Goal: Task Accomplishment & Management: Manage account settings

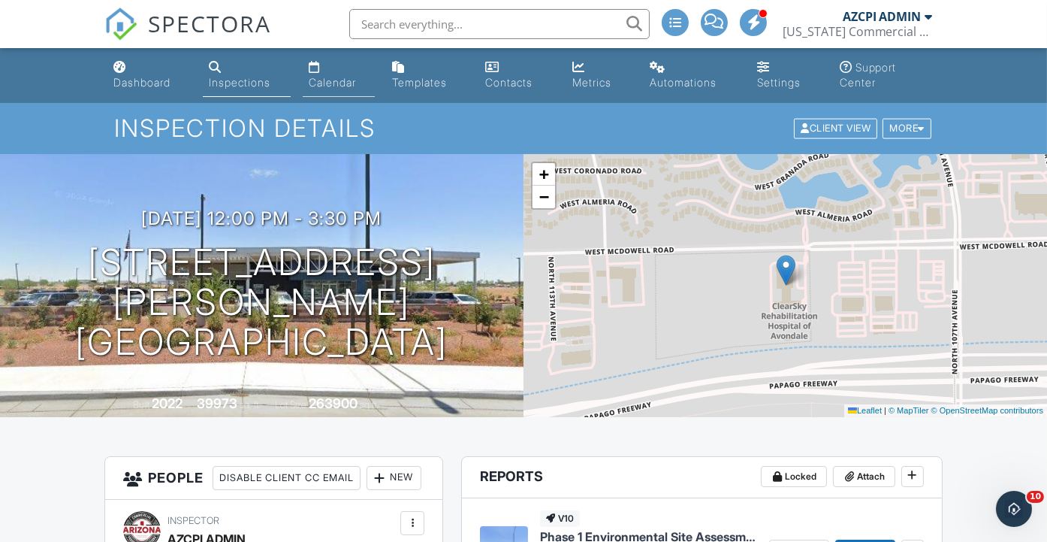
click at [347, 80] on div "Calendar" at bounding box center [332, 82] width 47 height 13
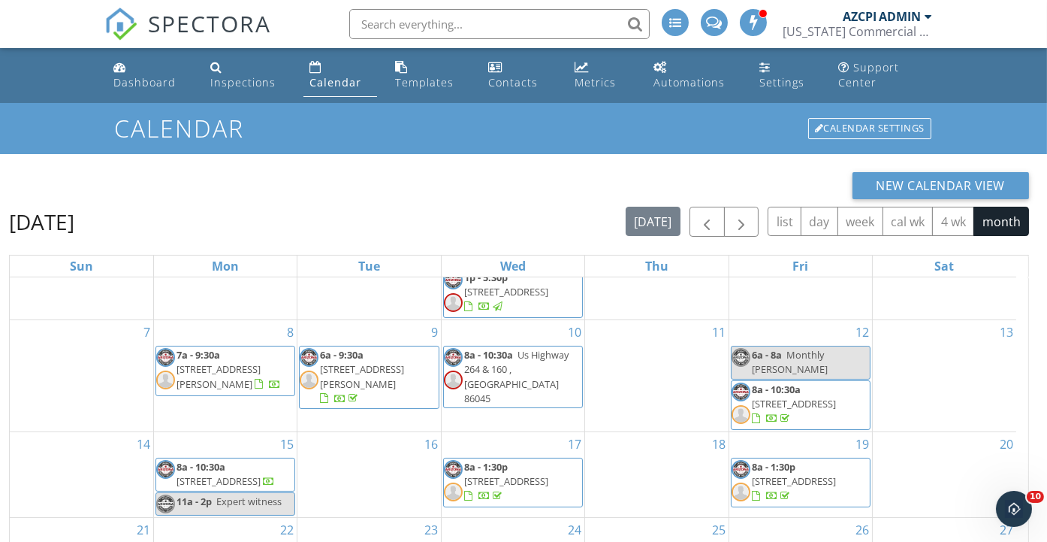
scroll to position [215, 0]
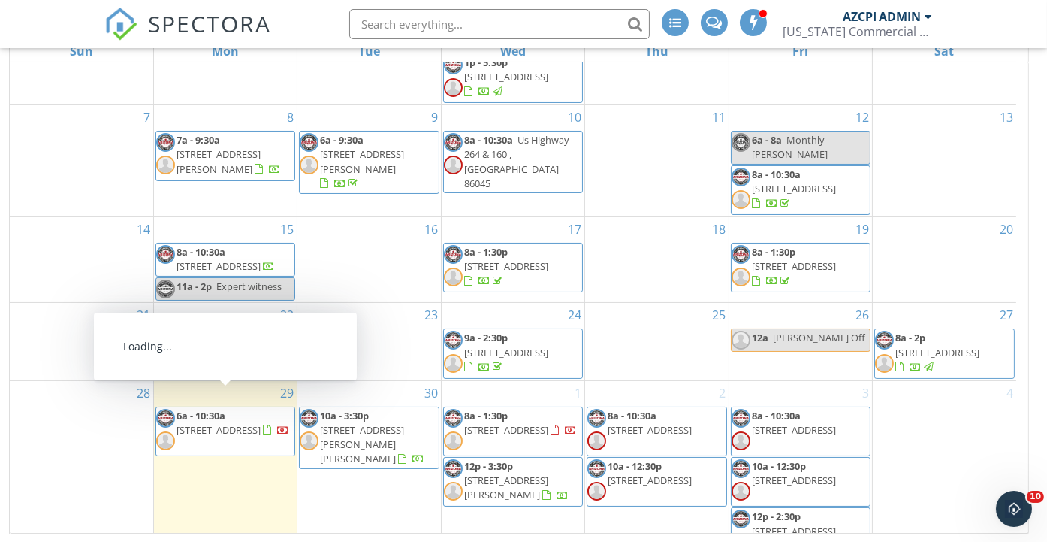
click at [236, 423] on span "21245 W Roosevelt St, Buckeye 85326" at bounding box center [219, 430] width 84 height 14
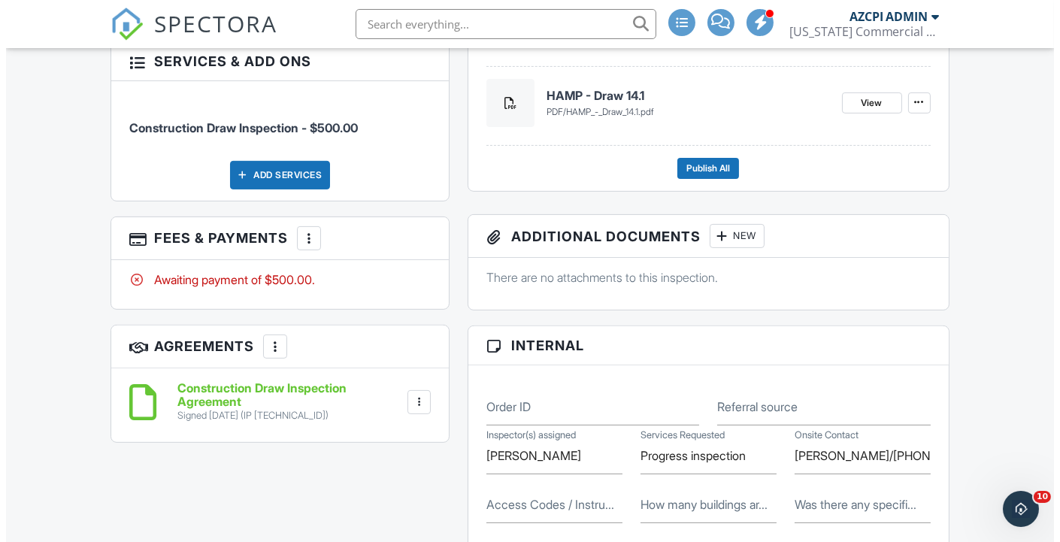
scroll to position [884, 0]
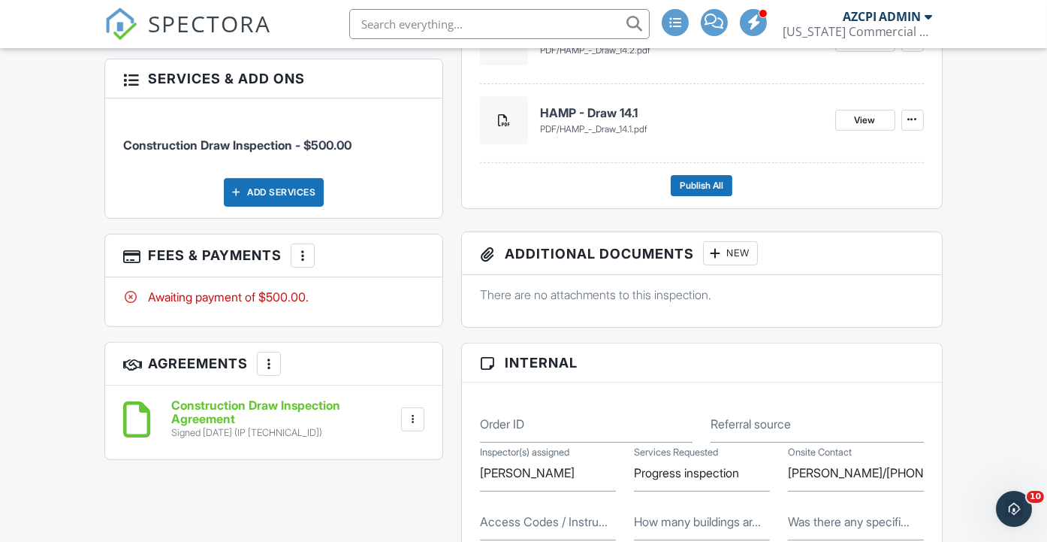
click at [302, 263] on div at bounding box center [302, 255] width 15 height 15
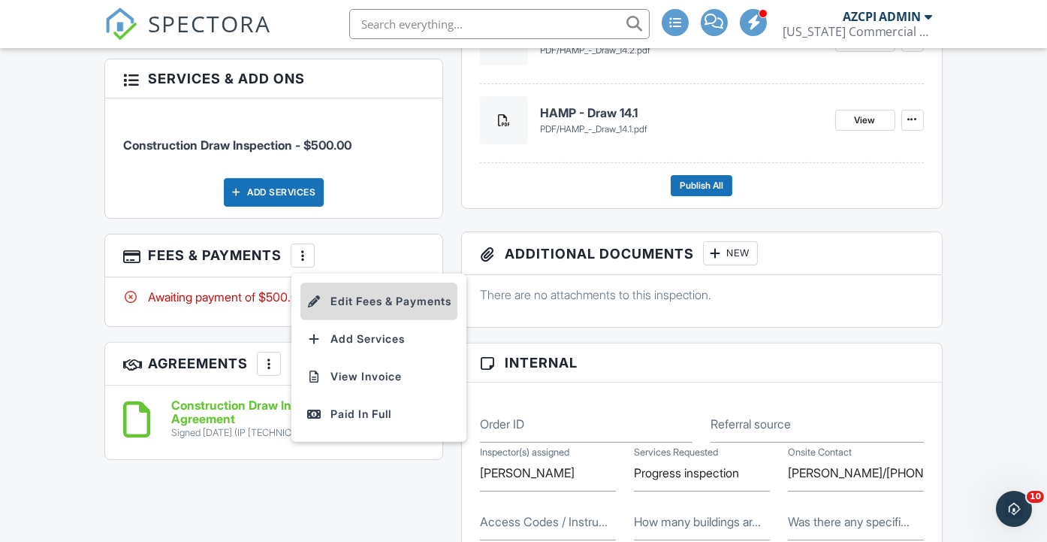
click at [364, 316] on li "Edit Fees & Payments" at bounding box center [379, 302] width 157 height 38
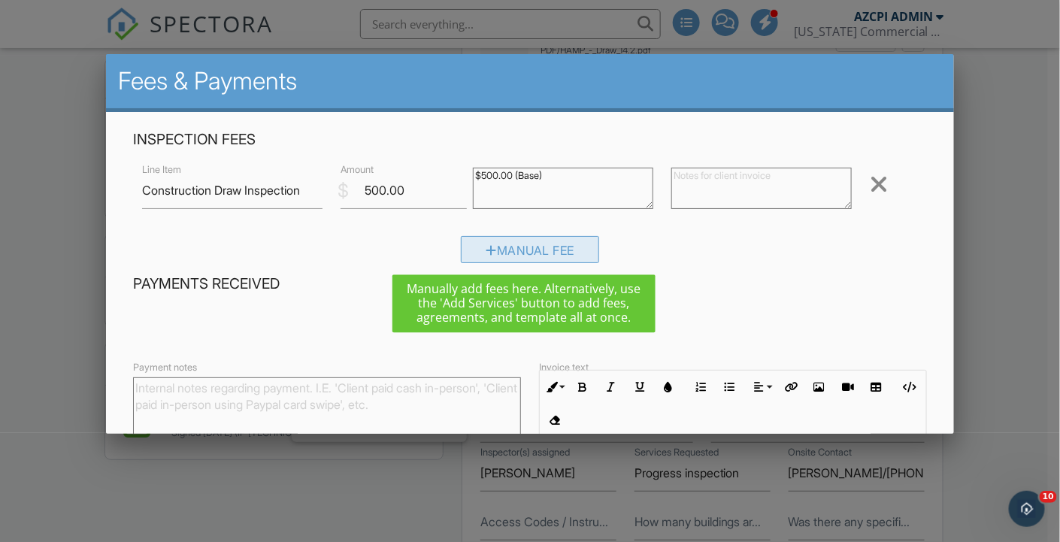
click at [518, 247] on div "Manual Fee" at bounding box center [530, 249] width 138 height 27
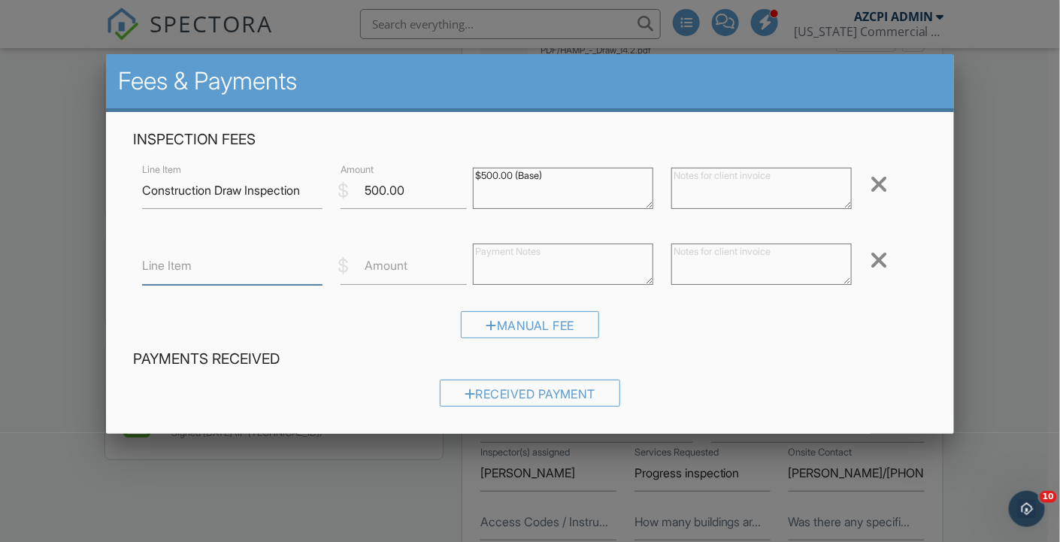
click at [234, 268] on input "Line Item" at bounding box center [232, 266] width 180 height 37
type input "Additional time on site"
type input "75.0"
type textarea ".5 hours @ $150/hr"
click at [719, 362] on h4 "Payments Received" at bounding box center [530, 359] width 794 height 20
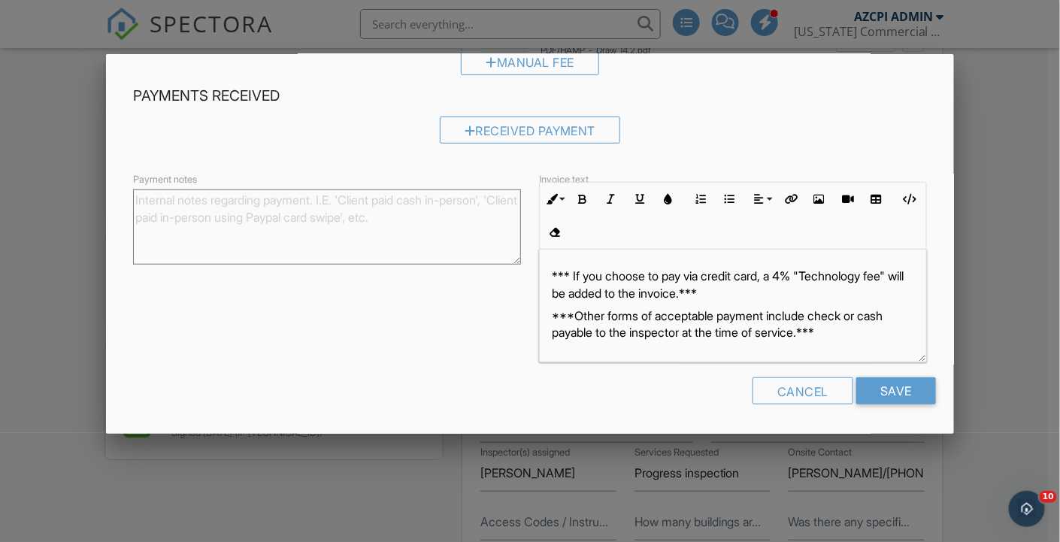
scroll to position [292, 0]
click at [890, 386] on input "Save" at bounding box center [896, 390] width 80 height 27
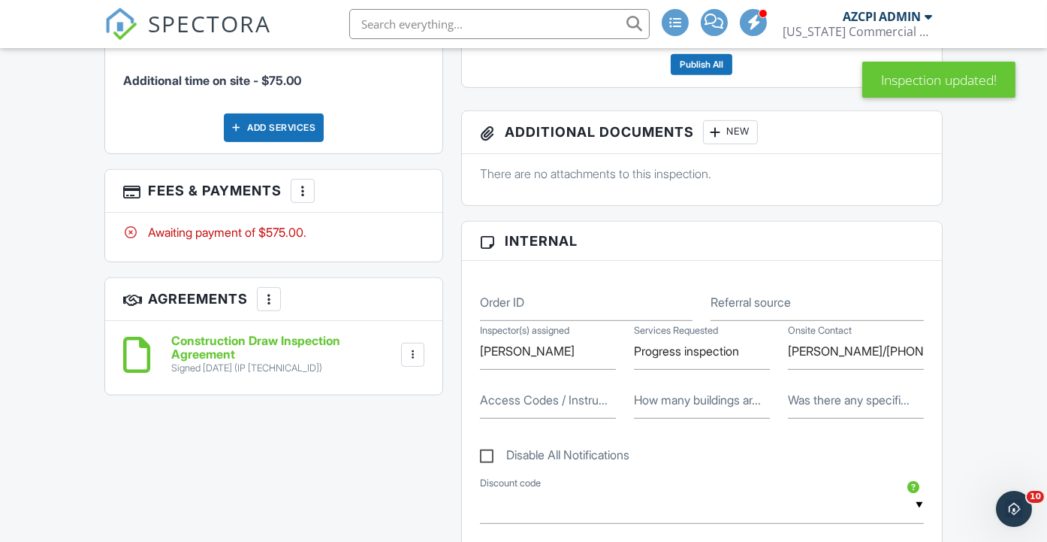
scroll to position [1168, 0]
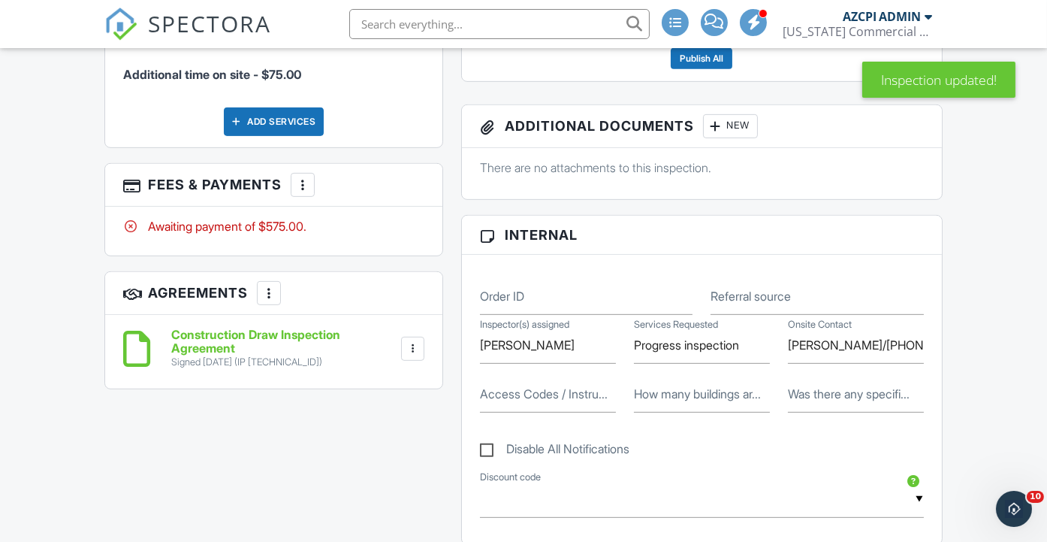
click at [304, 192] on div at bounding box center [302, 184] width 15 height 15
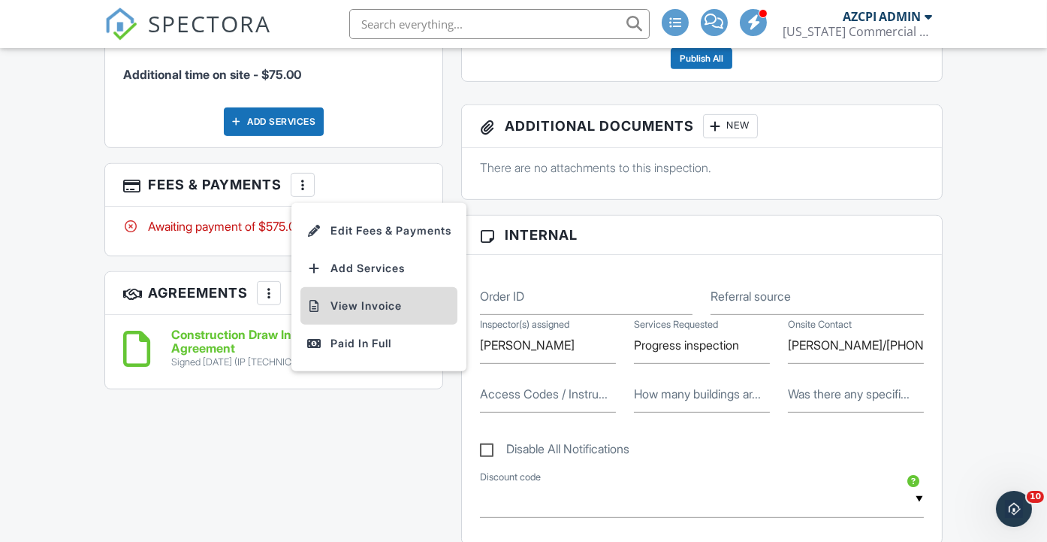
click at [369, 321] on li "View Invoice" at bounding box center [379, 306] width 157 height 38
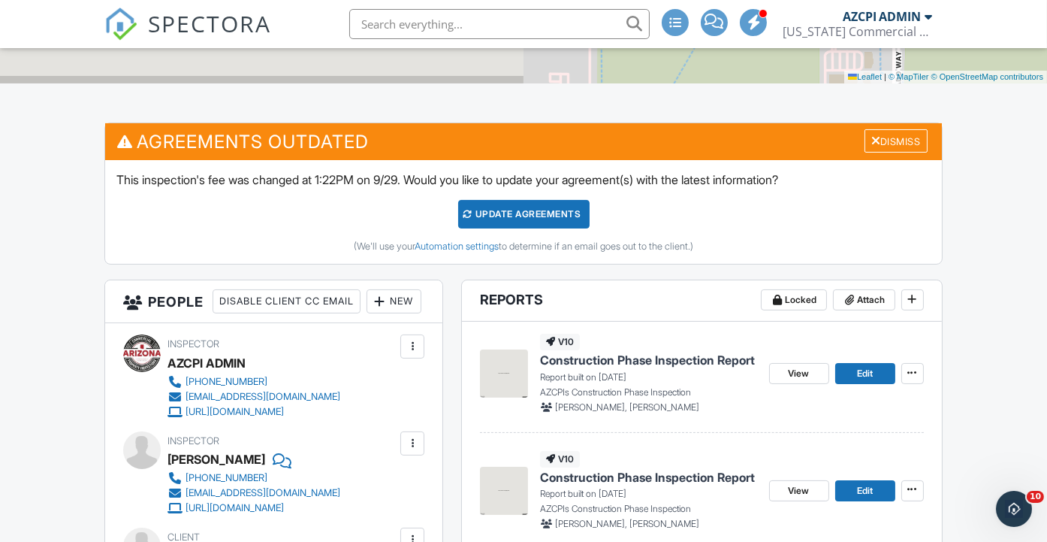
scroll to position [0, 0]
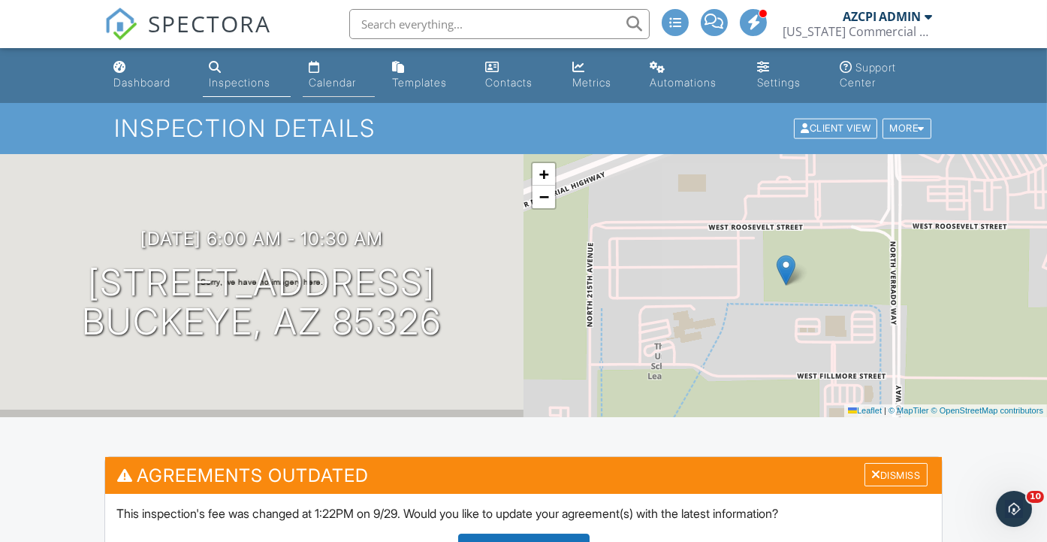
click at [328, 80] on div "Calendar" at bounding box center [332, 82] width 47 height 13
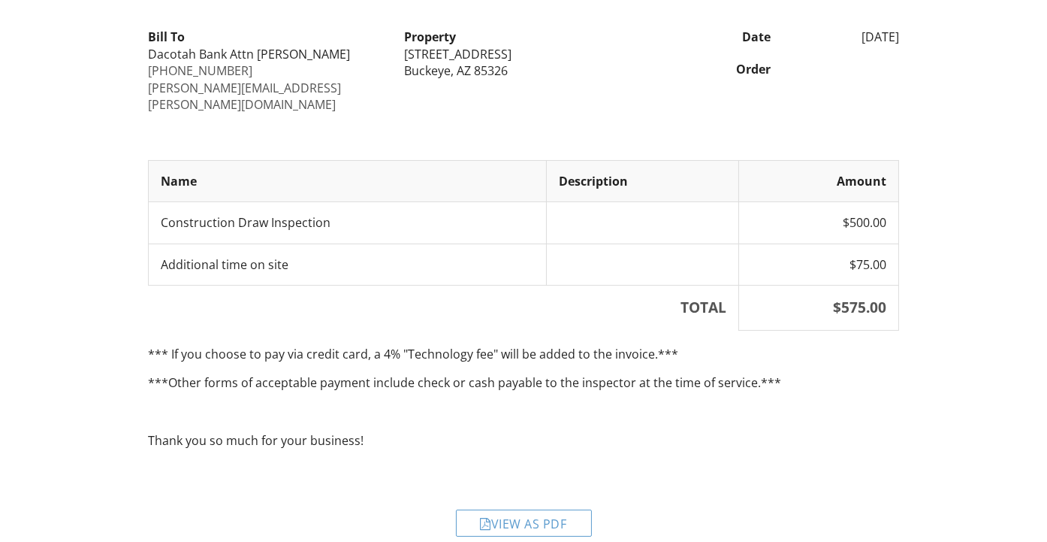
scroll to position [182, 0]
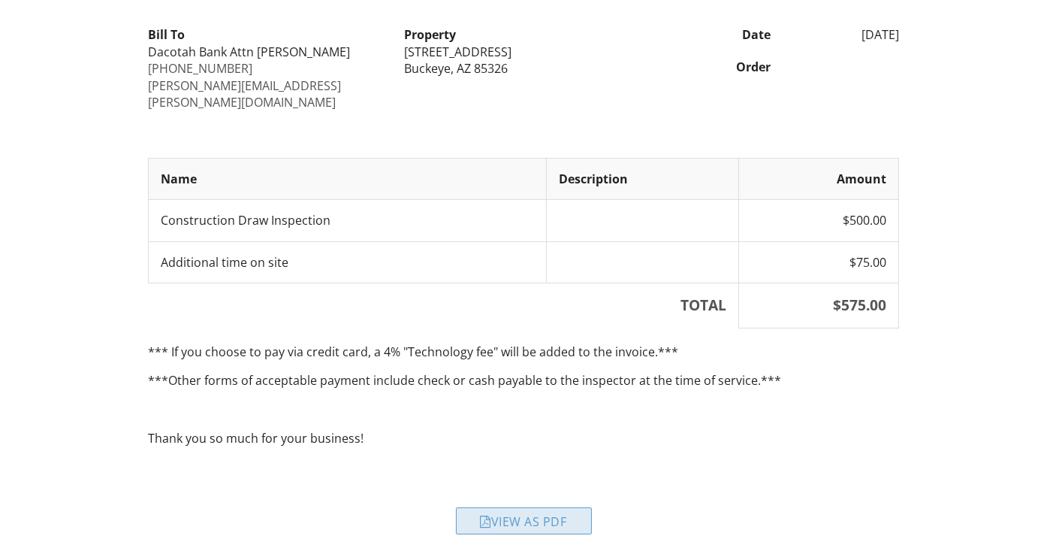
click at [517, 507] on div "View as PDF" at bounding box center [524, 520] width 136 height 27
